Goal: Task Accomplishment & Management: Manage account settings

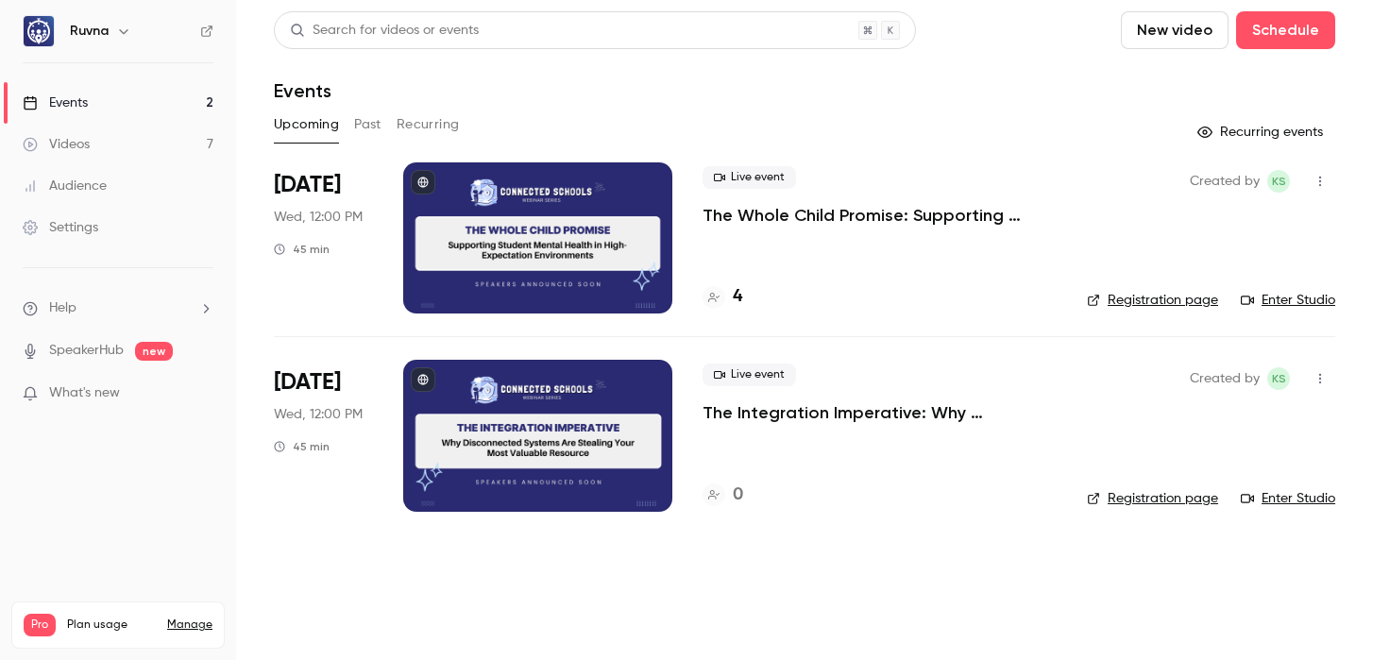
click at [174, 102] on link "Events 2" at bounding box center [118, 103] width 236 height 42
click at [147, 154] on link "Videos 7" at bounding box center [118, 145] width 236 height 42
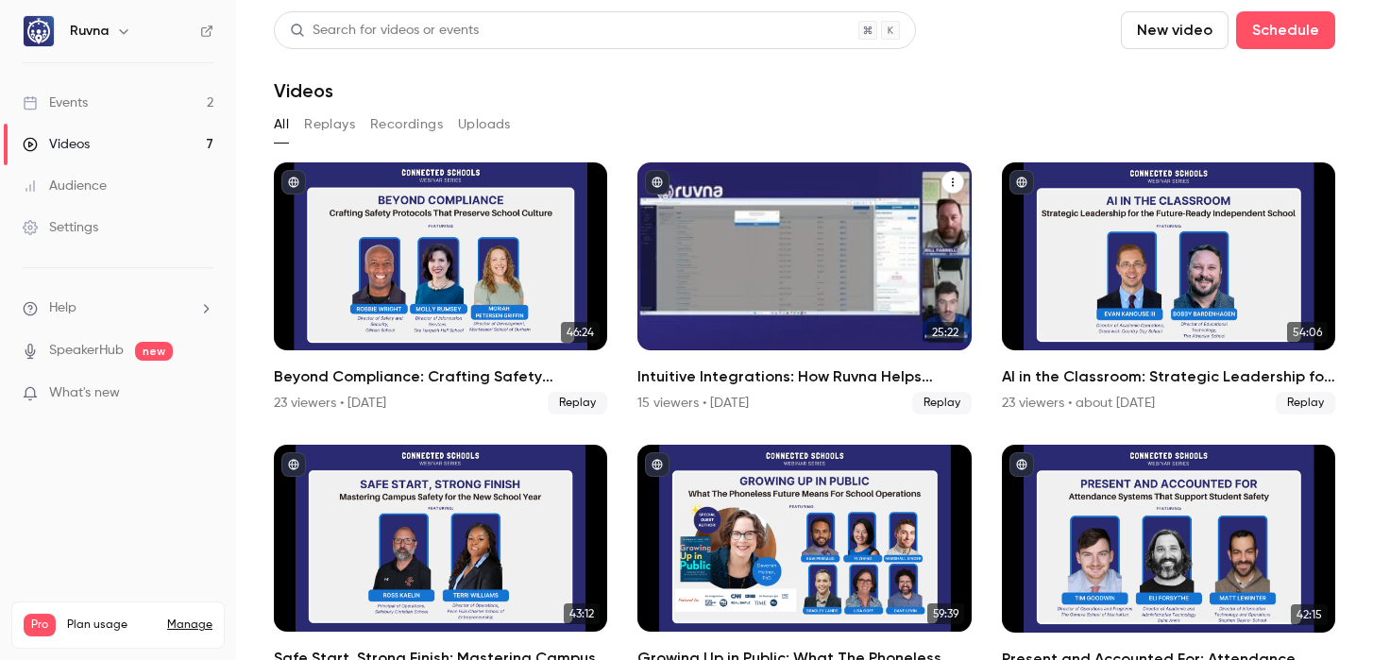
click at [746, 379] on h2 "Intuitive Integrations: How Ruvna Helps Streamline Operations and Improve Safety" at bounding box center [804, 377] width 333 height 23
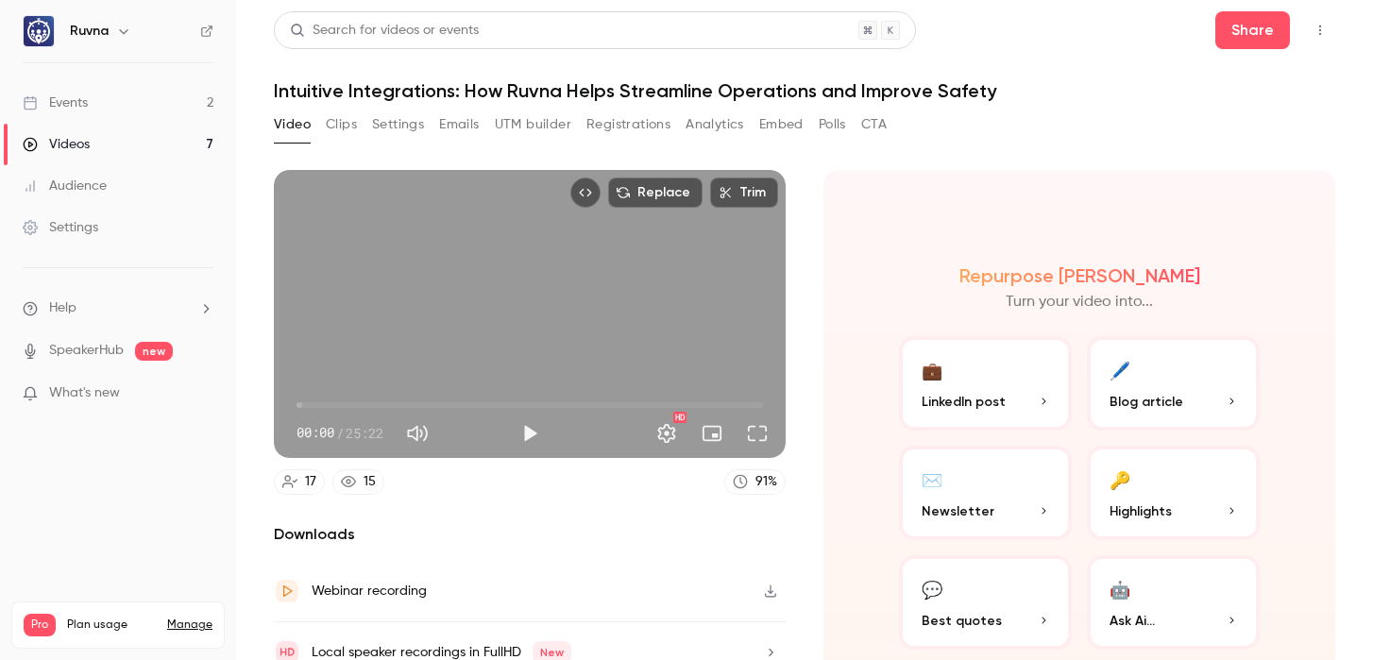
click at [401, 119] on button "Settings" at bounding box center [398, 125] width 52 height 30
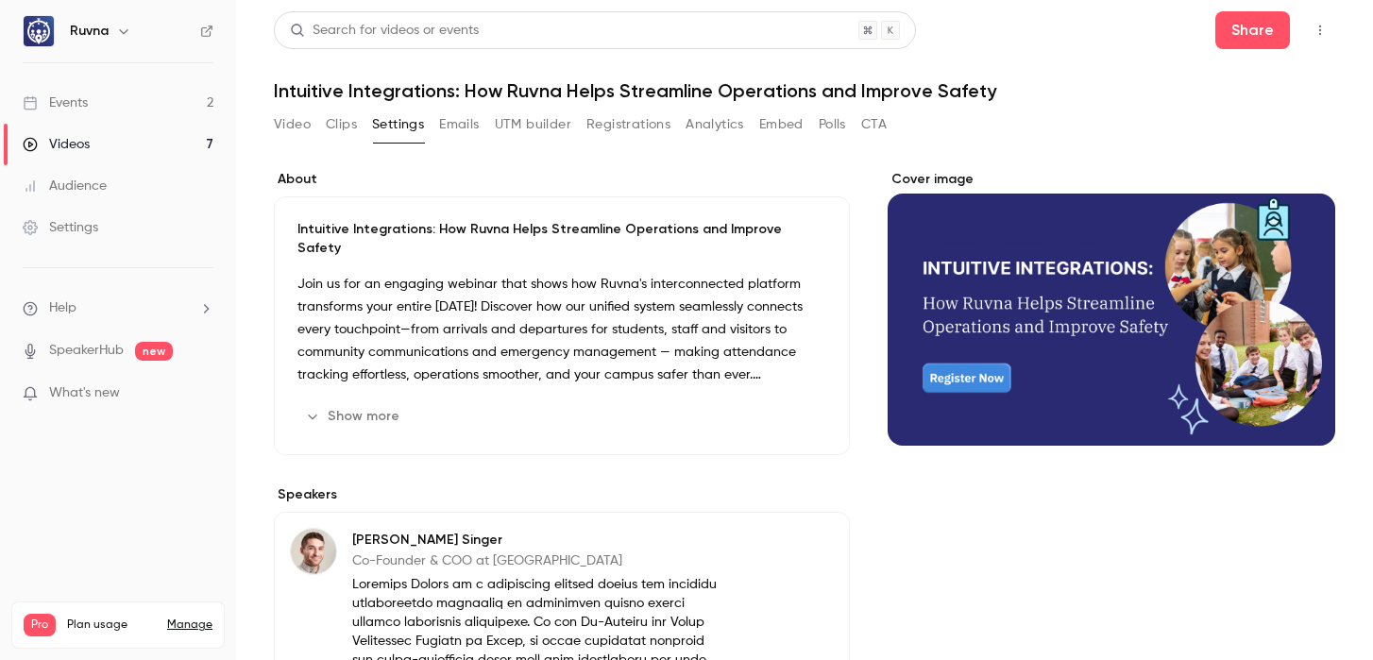
click at [494, 249] on div "Intuitive Integrations: How Ruvna Helps Streamline Operations and Improve Safet…" at bounding box center [562, 325] width 576 height 259
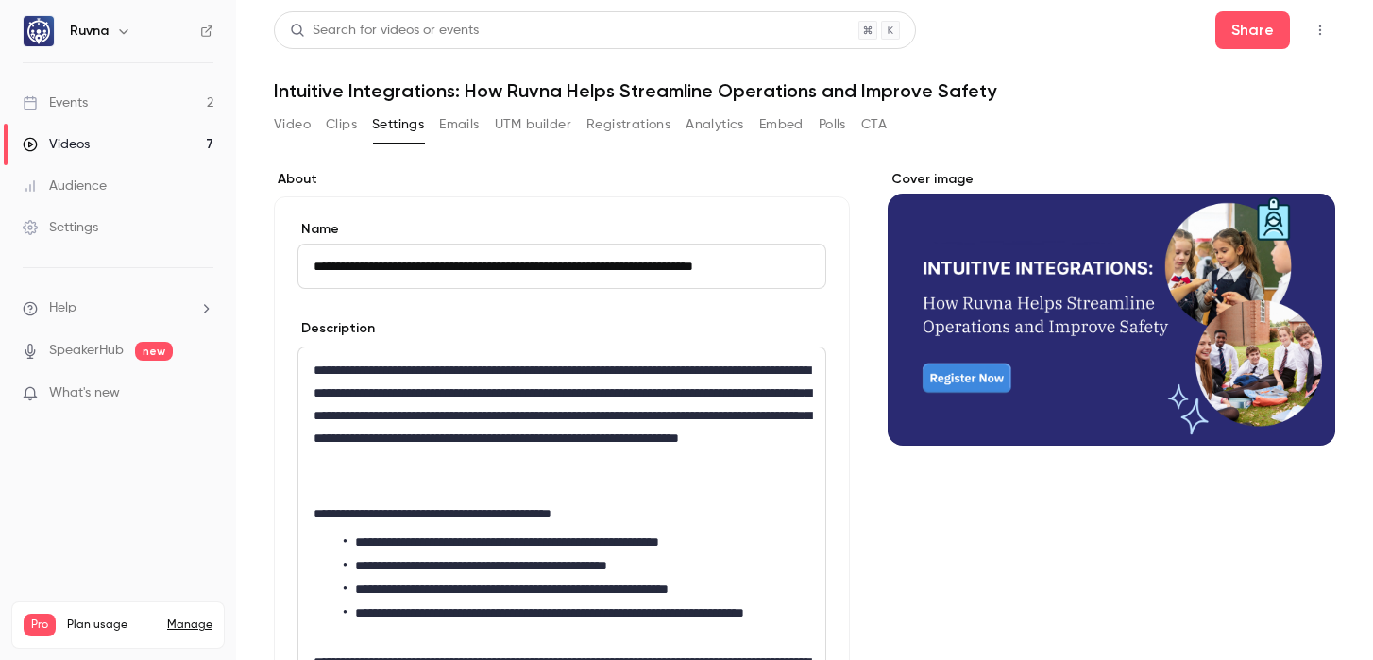
scroll to position [0, 1]
click at [500, 267] on input "**********" at bounding box center [562, 266] width 529 height 45
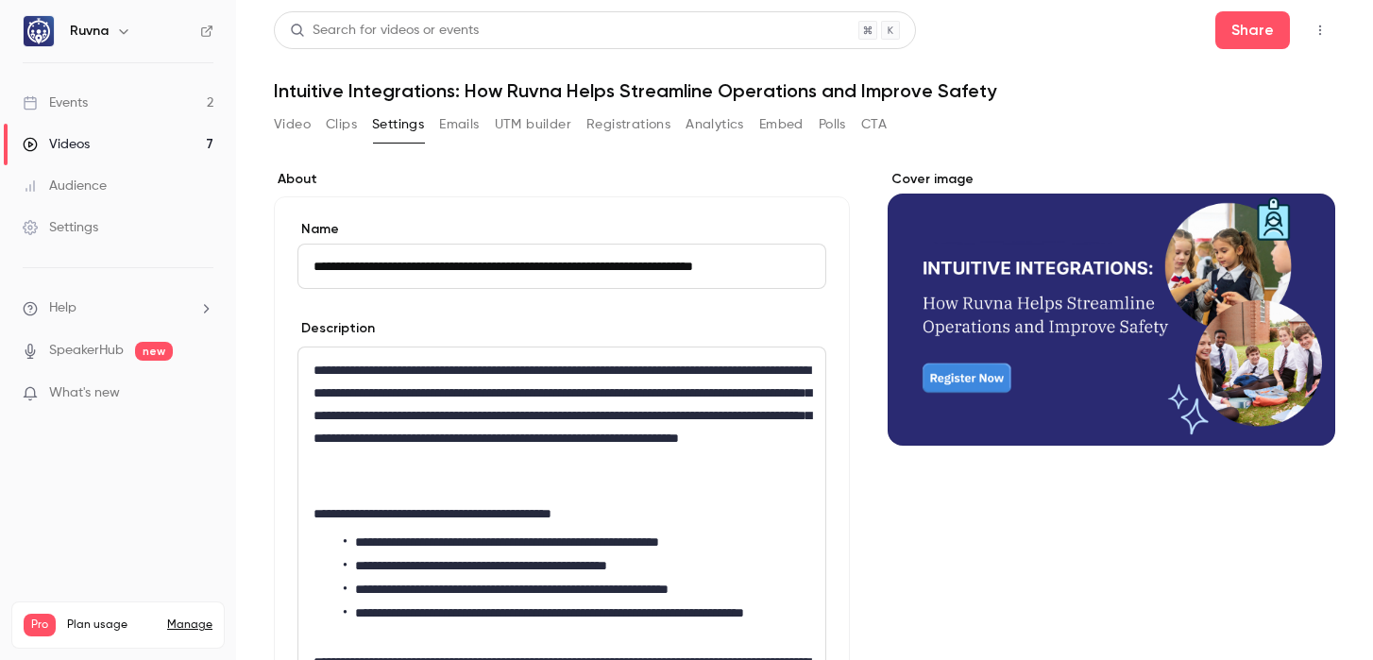
click at [157, 133] on link "Videos 7" at bounding box center [118, 145] width 236 height 42
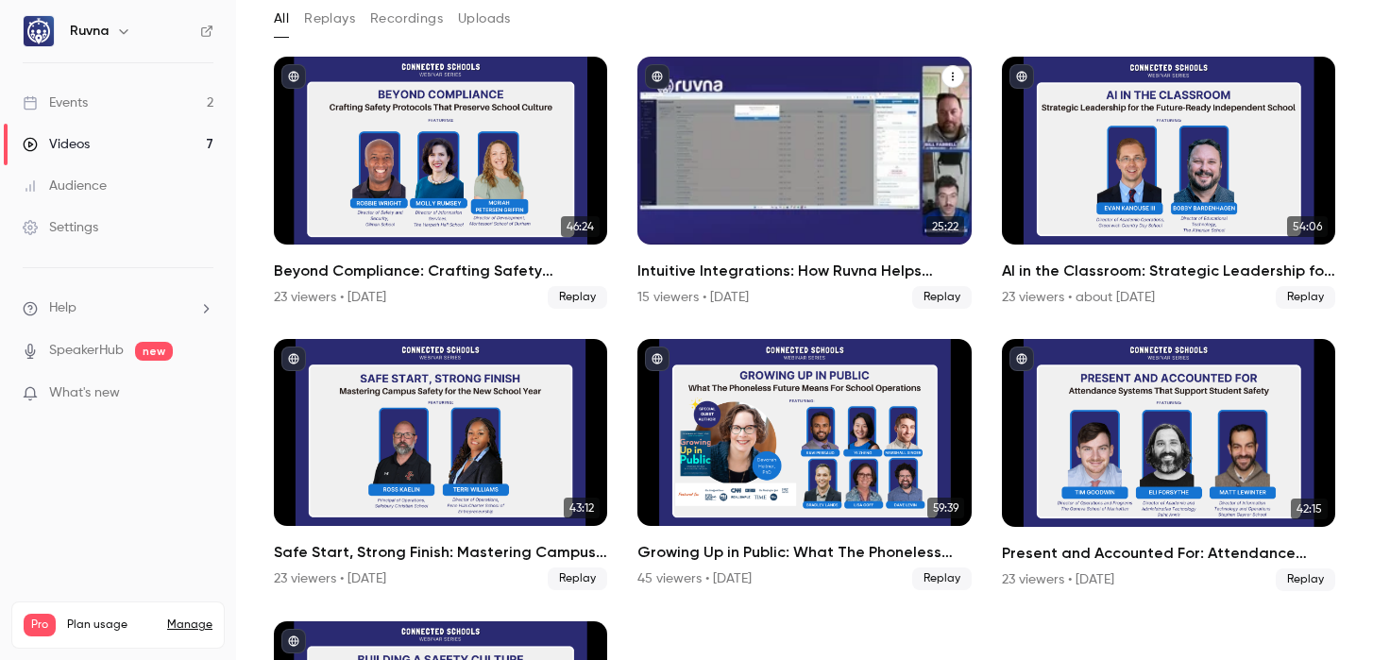
scroll to position [108, 0]
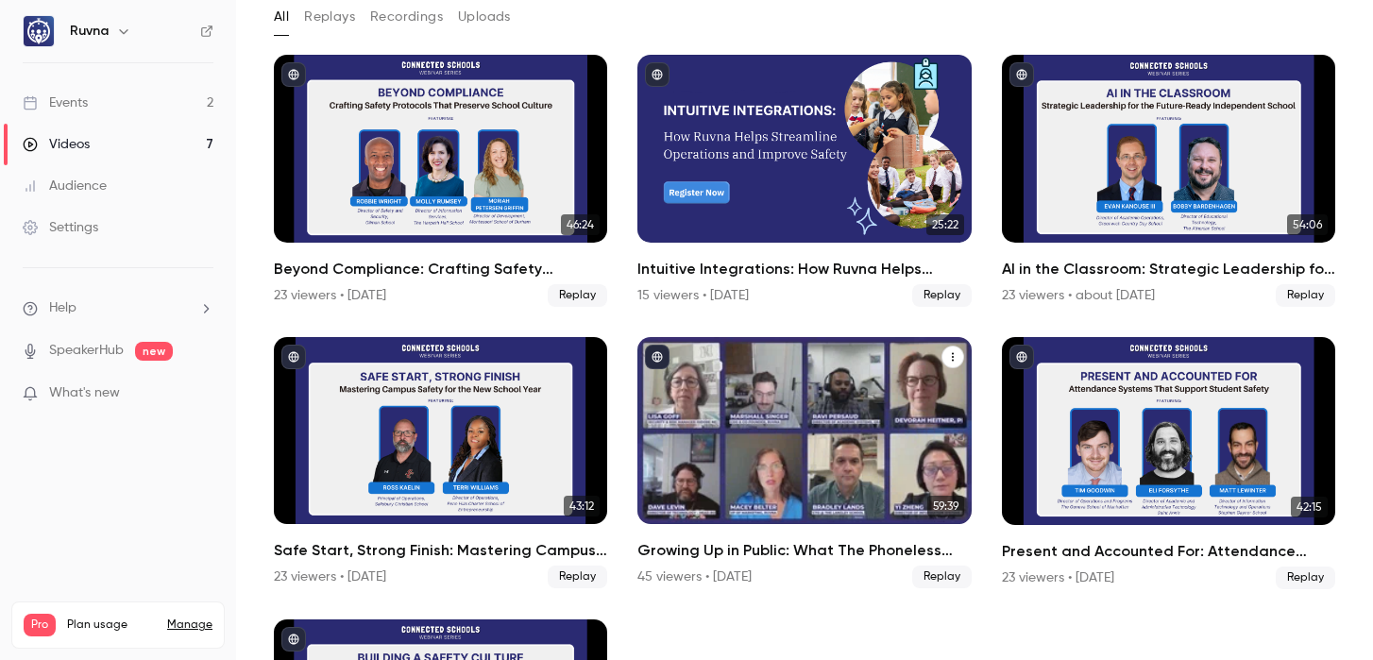
click at [835, 546] on h2 "Growing Up in Public: What The Phoneless Future Means For School Operations" at bounding box center [804, 550] width 333 height 23
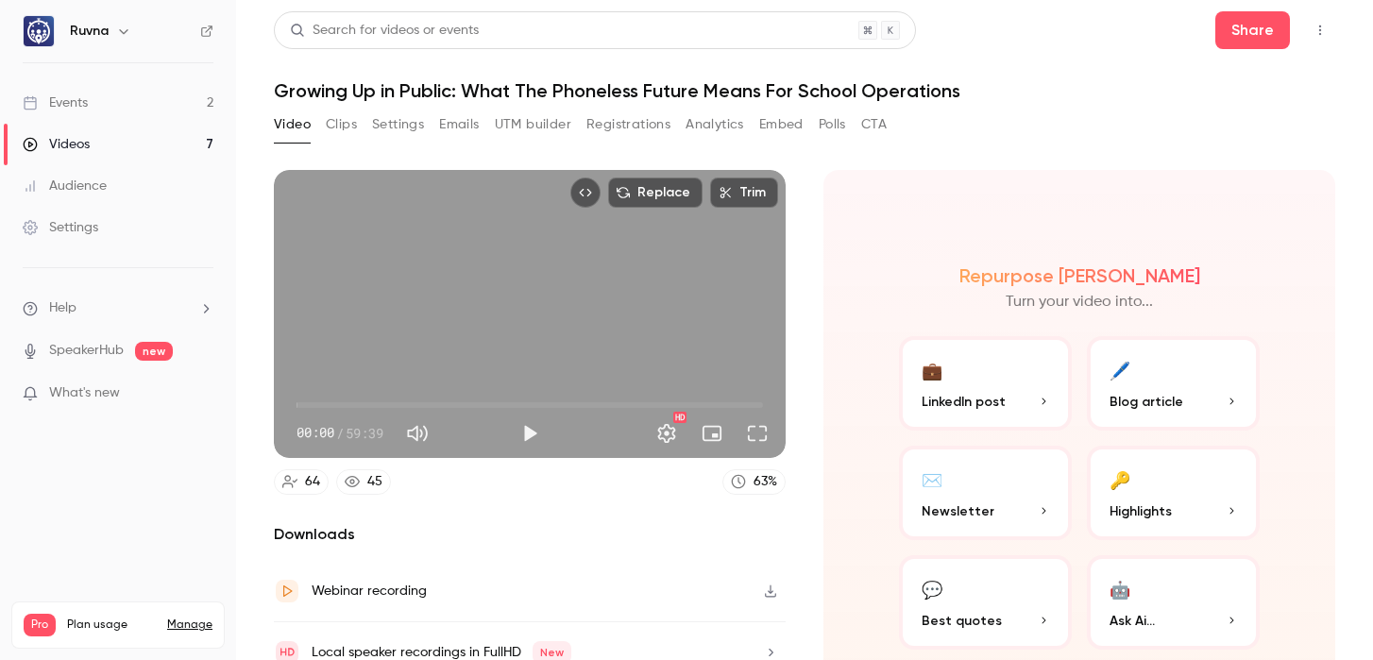
click at [398, 131] on button "Settings" at bounding box center [398, 125] width 52 height 30
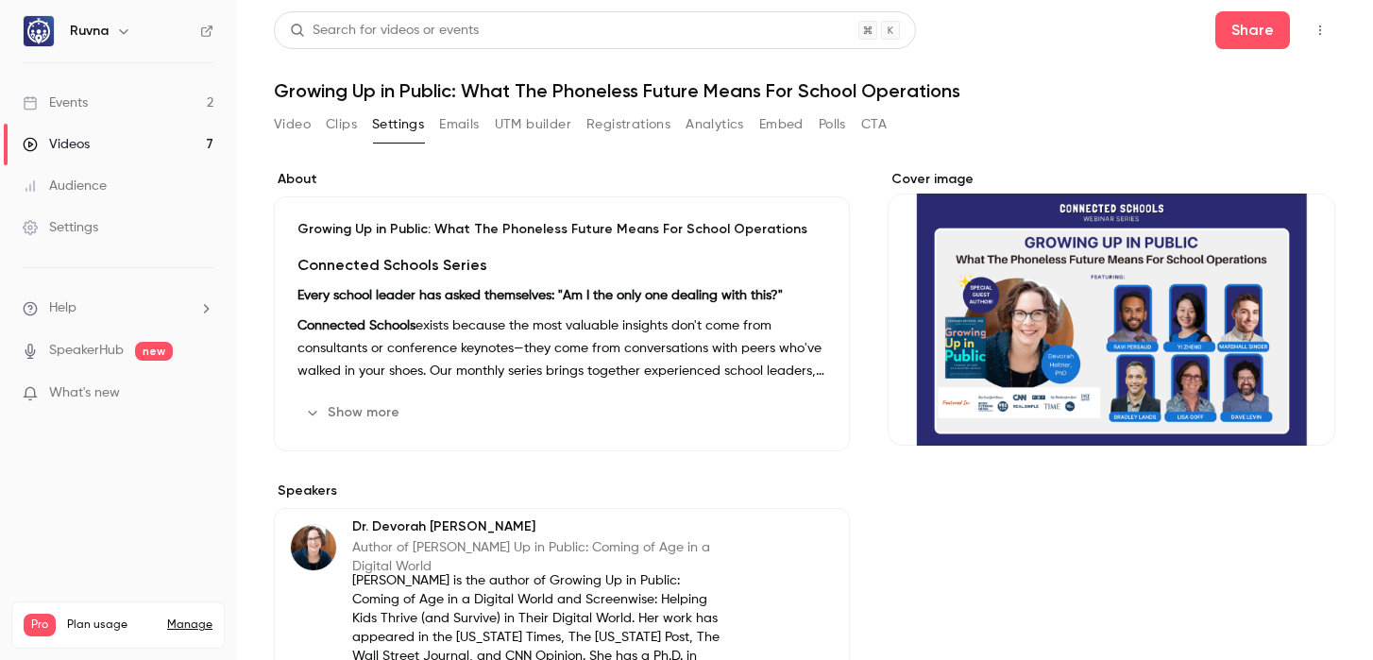
click at [501, 278] on div "Connected Schools Series Every school leader has asked themselves: "Am I the on…" at bounding box center [562, 318] width 529 height 128
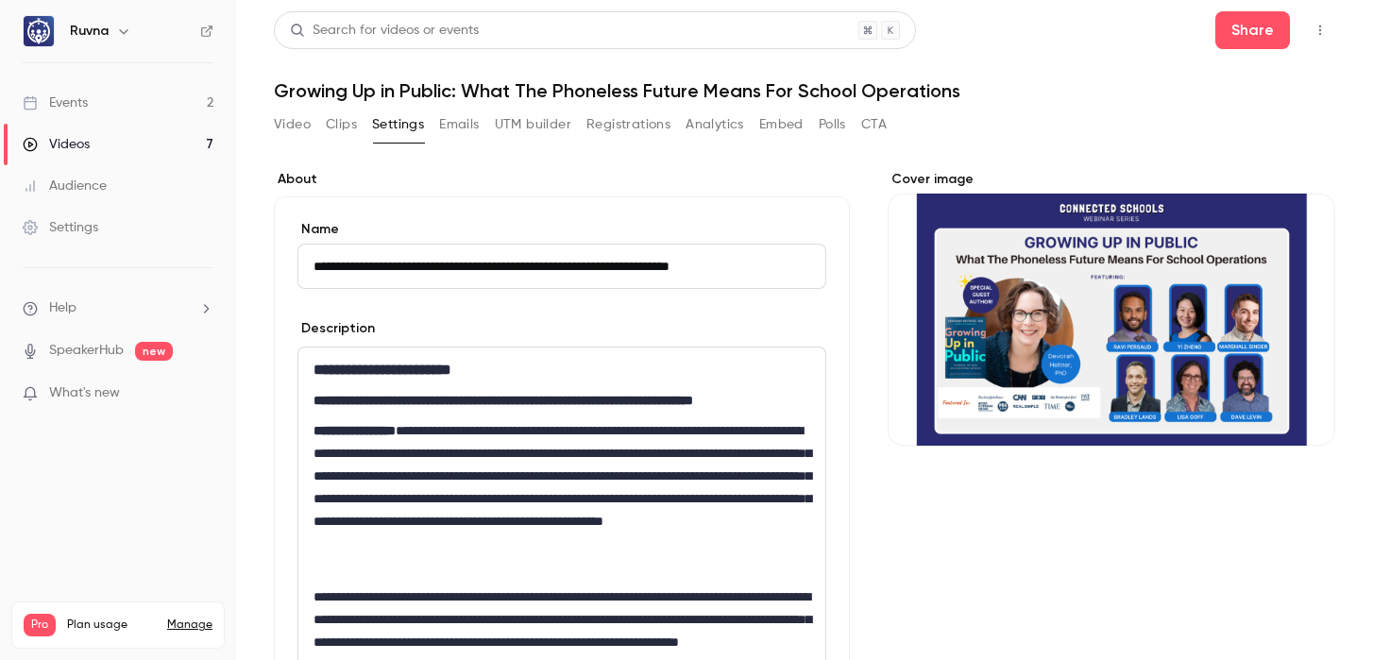
click at [527, 265] on input "**********" at bounding box center [562, 266] width 529 height 45
click at [181, 147] on link "Videos 7" at bounding box center [118, 145] width 236 height 42
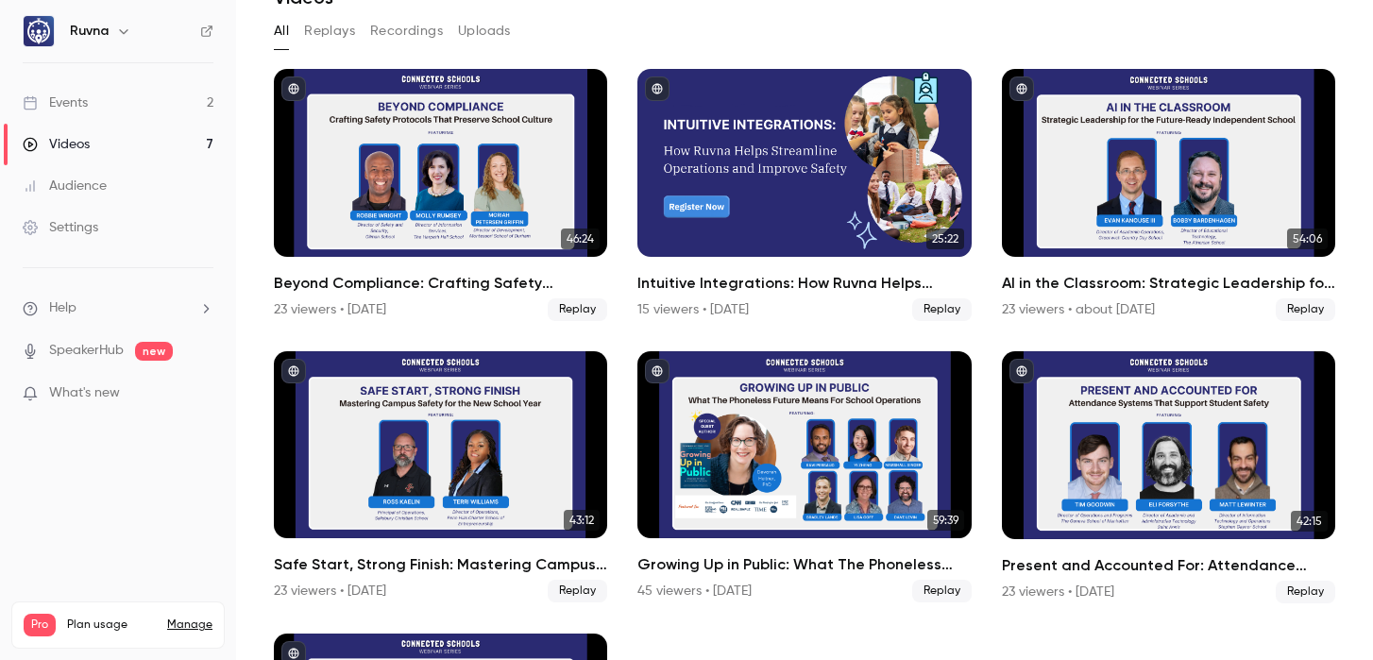
scroll to position [204, 0]
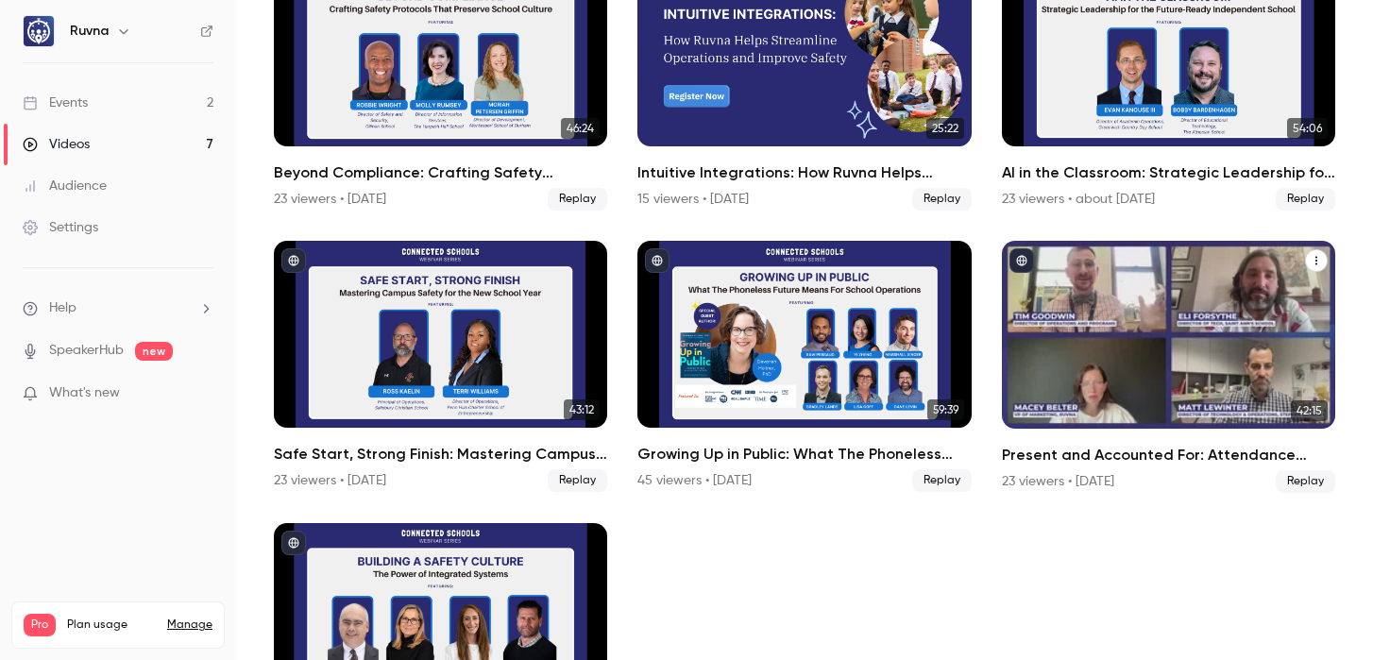
click at [1049, 446] on h2 "Present and Accounted For: Attendance Systems That Support Student Safety" at bounding box center [1168, 455] width 333 height 23
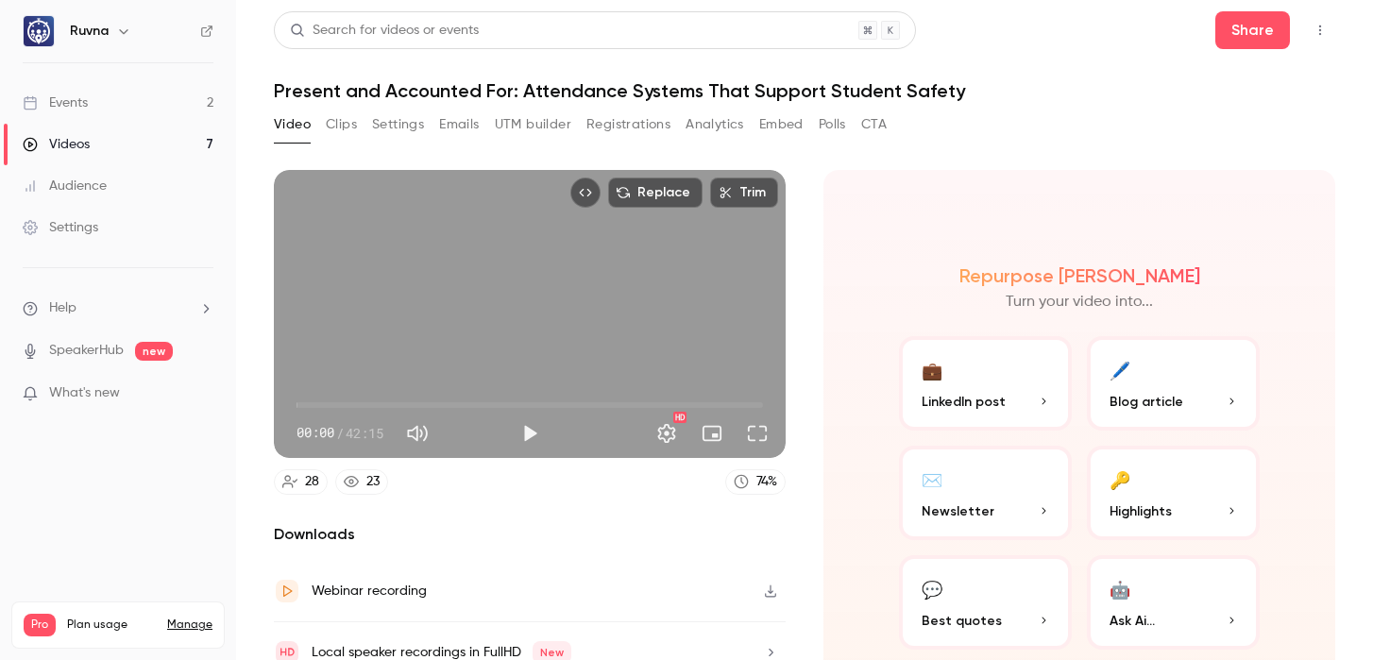
click at [377, 123] on button "Settings" at bounding box center [398, 125] width 52 height 30
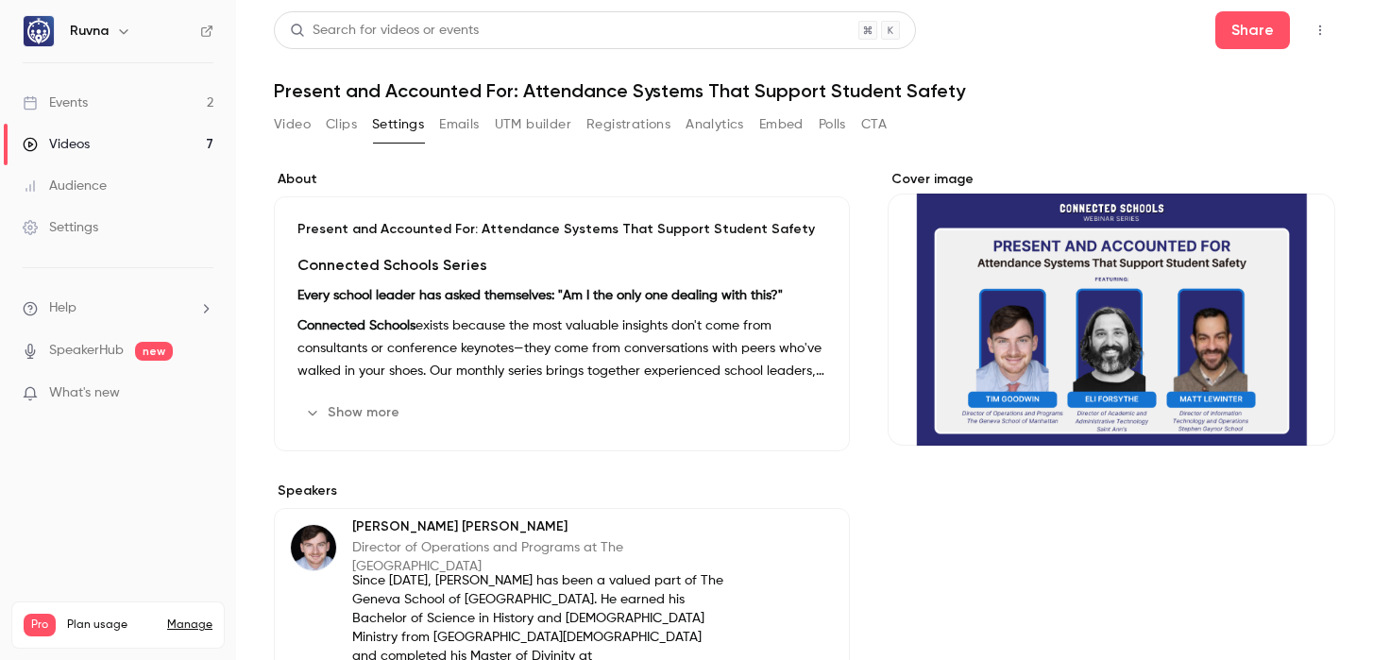
click at [425, 318] on p "Connected Schools exists because the most valuable insights don't come from con…" at bounding box center [562, 349] width 529 height 68
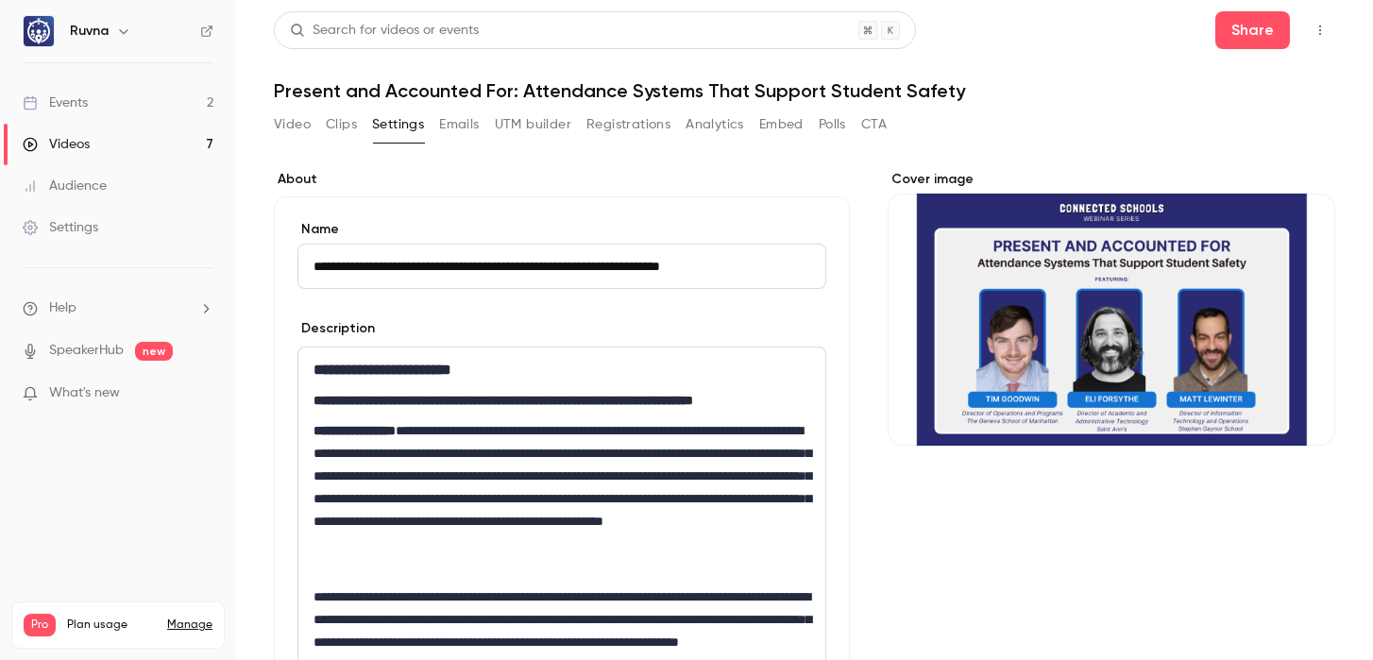
click at [452, 261] on input "**********" at bounding box center [562, 266] width 529 height 45
click at [181, 131] on link "Videos 7" at bounding box center [118, 145] width 236 height 42
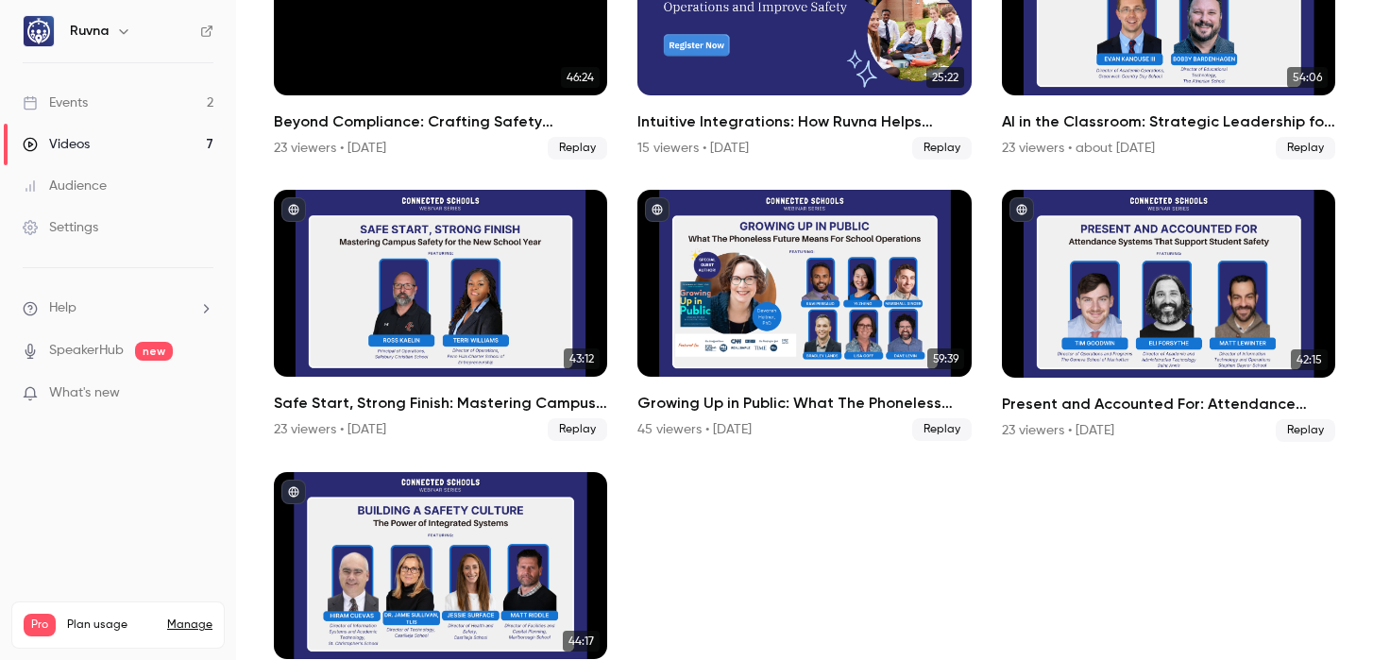
scroll to position [341, 0]
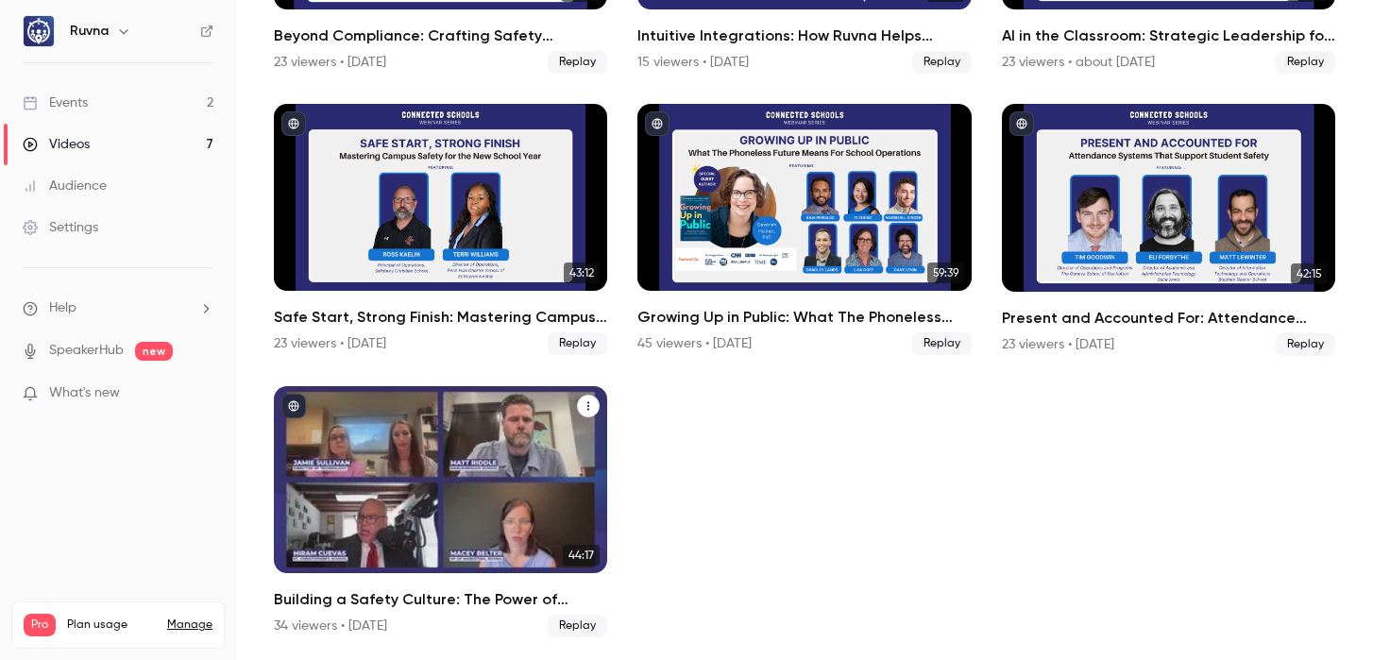
click at [486, 487] on div "Building a Safety Culture: The Power of Integrated Systems" at bounding box center [440, 480] width 333 height 188
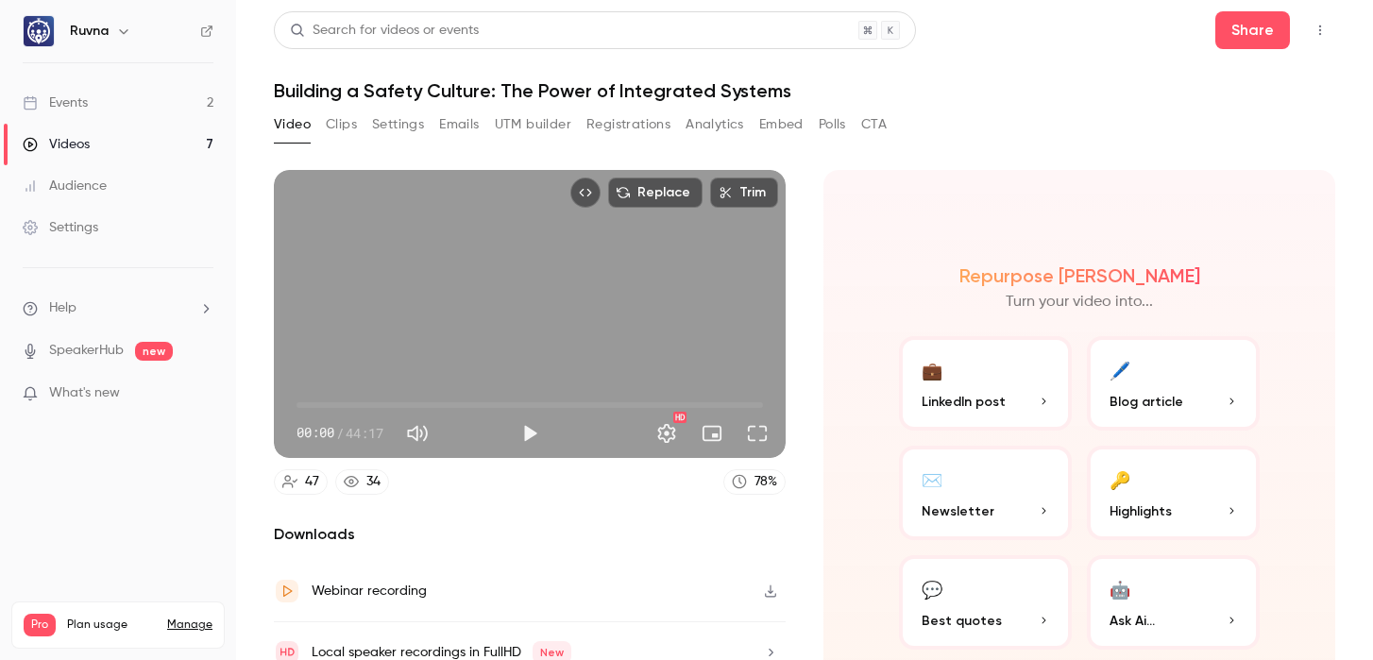
click at [381, 129] on button "Settings" at bounding box center [398, 125] width 52 height 30
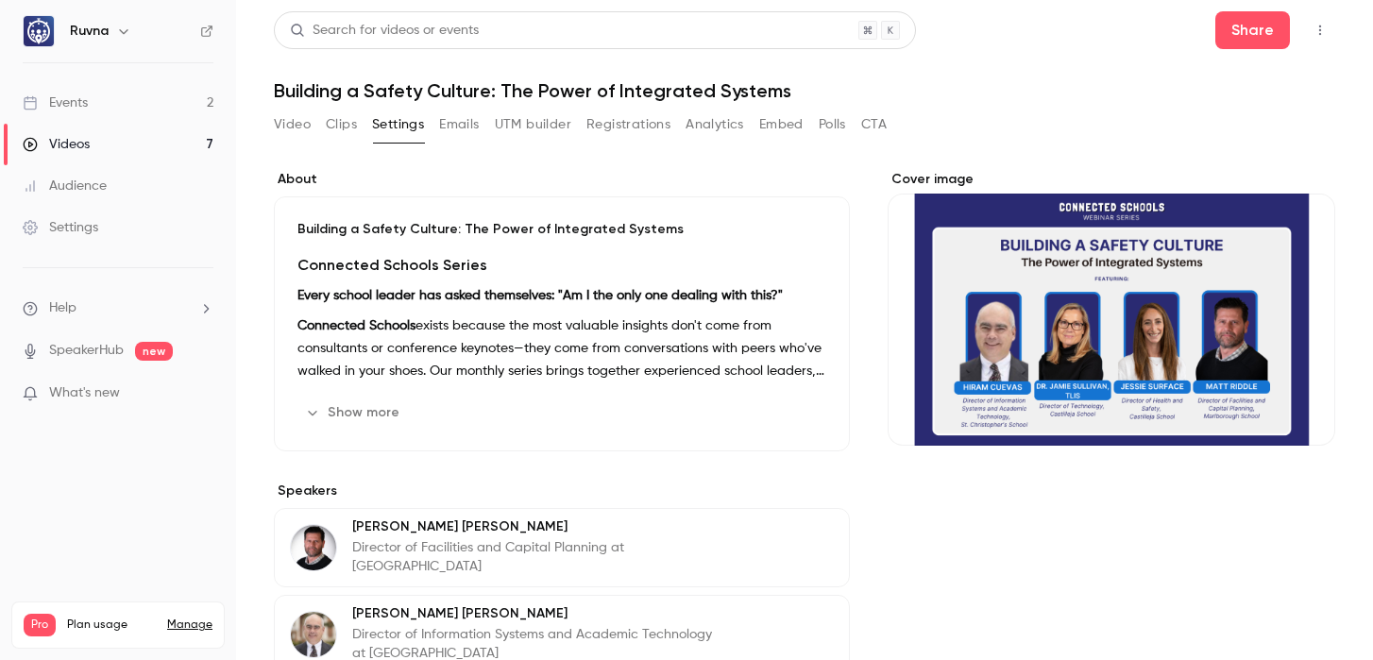
click at [452, 214] on div "Building a Safety Culture: The Power of Integrated Systems Connected Schools Se…" at bounding box center [562, 323] width 576 height 255
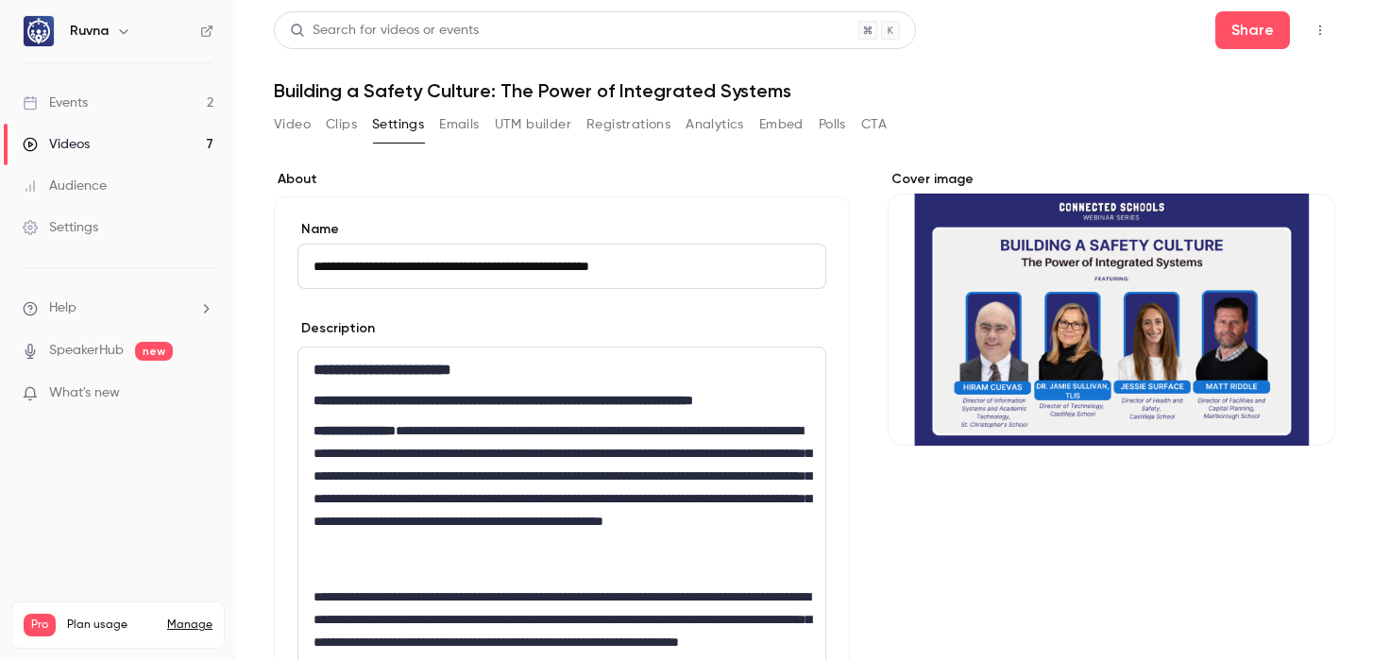
click at [491, 266] on input "**********" at bounding box center [562, 266] width 529 height 45
